Goal: Information Seeking & Learning: Compare options

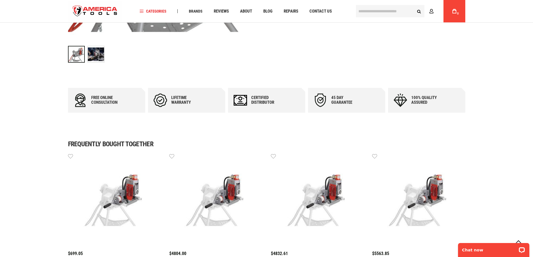
scroll to position [308, 0]
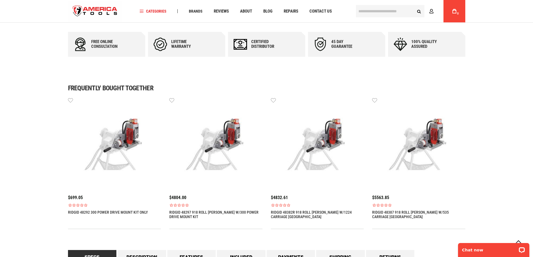
drag, startPoint x: 132, startPoint y: 130, endPoint x: 137, endPoint y: 144, distance: 14.2
click at [137, 144] on img at bounding box center [114, 143] width 93 height 93
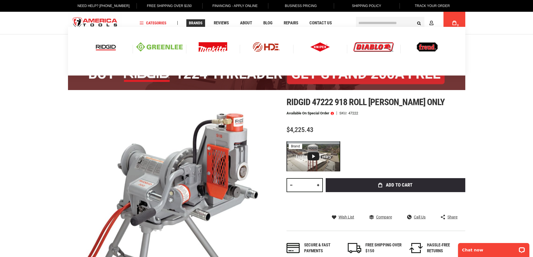
click at [196, 21] on span "Brands" at bounding box center [196, 23] width 14 height 4
